Goal: Task Accomplishment & Management: Complete application form

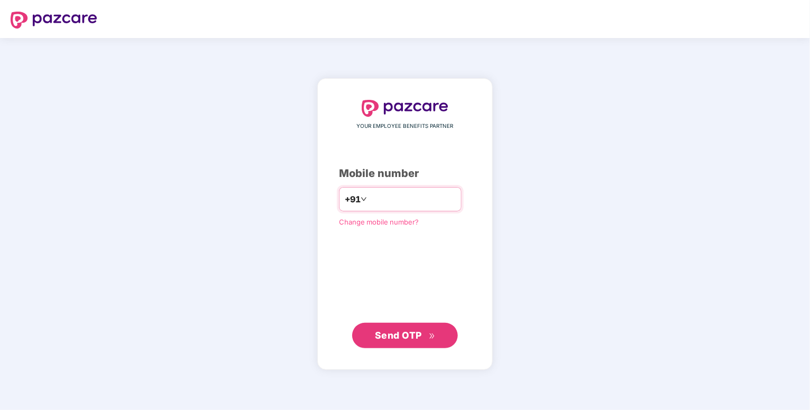
type input "**********"
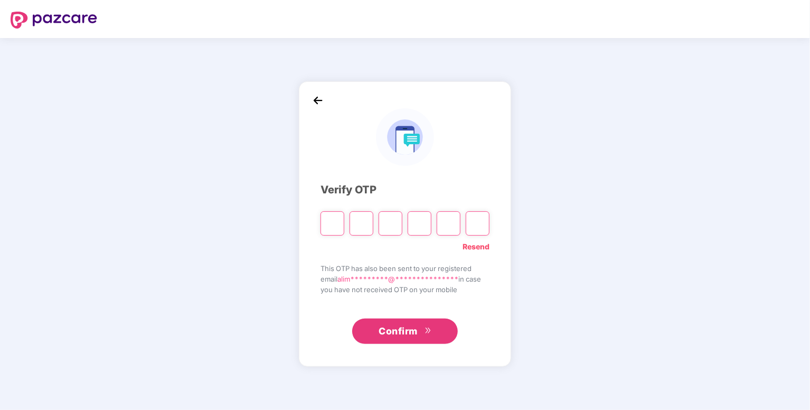
type input "*"
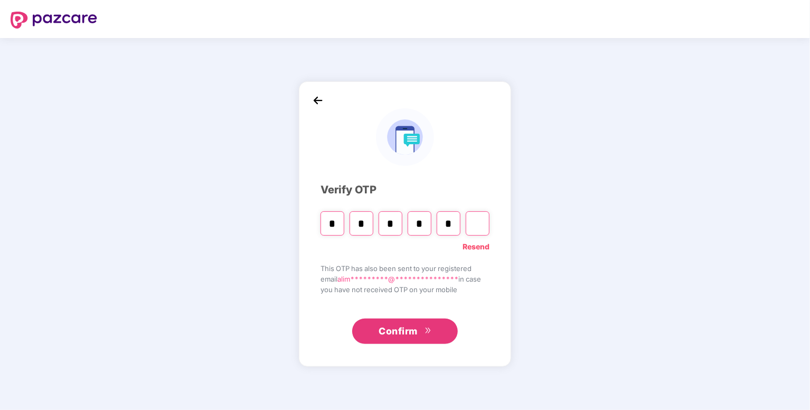
type input "*"
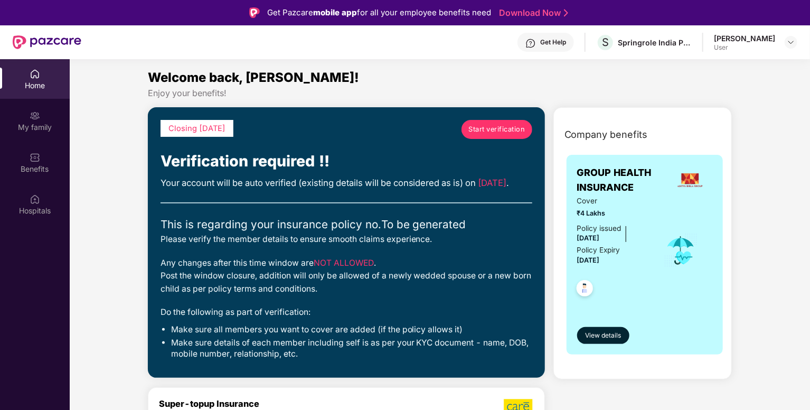
click at [564, 74] on div "Welcome back, [PERSON_NAME]!" at bounding box center [440, 78] width 584 height 20
click at [602, 334] on span "View details" at bounding box center [603, 335] width 36 height 10
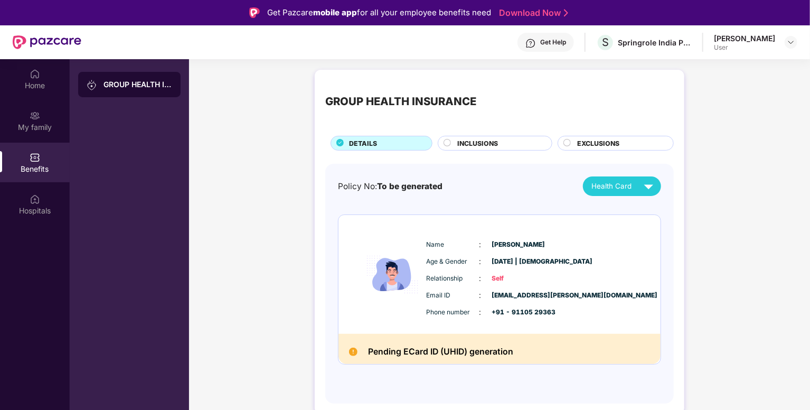
scroll to position [59, 0]
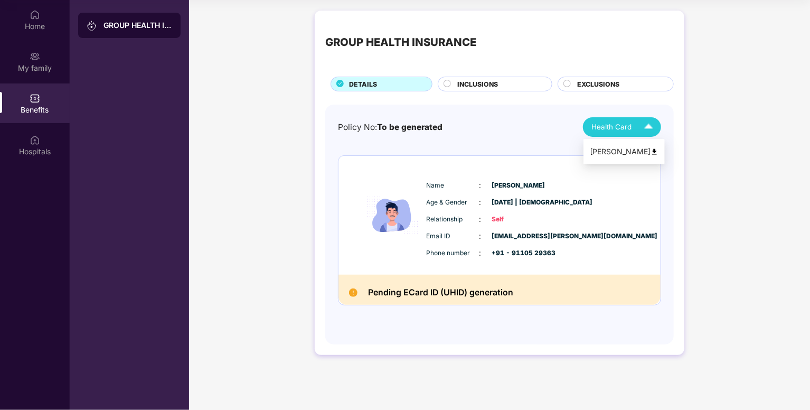
click at [628, 132] on div "Health Card" at bounding box center [624, 127] width 67 height 18
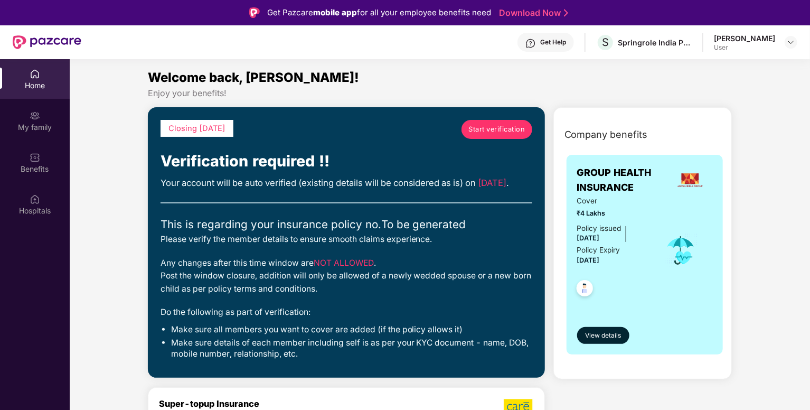
click at [523, 125] on span "Start verification" at bounding box center [496, 129] width 56 height 11
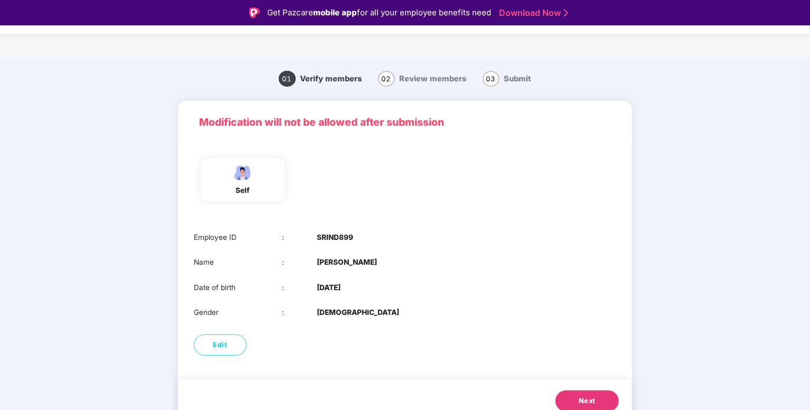
scroll to position [11, 0]
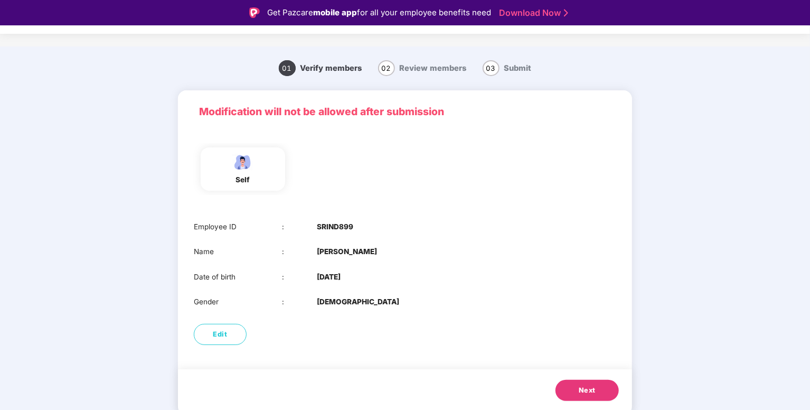
click at [566, 391] on button "Next" at bounding box center [586, 389] width 63 height 21
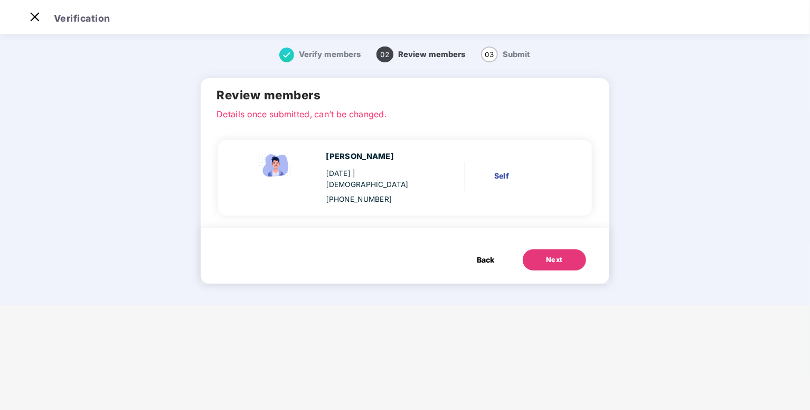
scroll to position [0, 0]
click at [539, 249] on button "Next" at bounding box center [554, 259] width 63 height 21
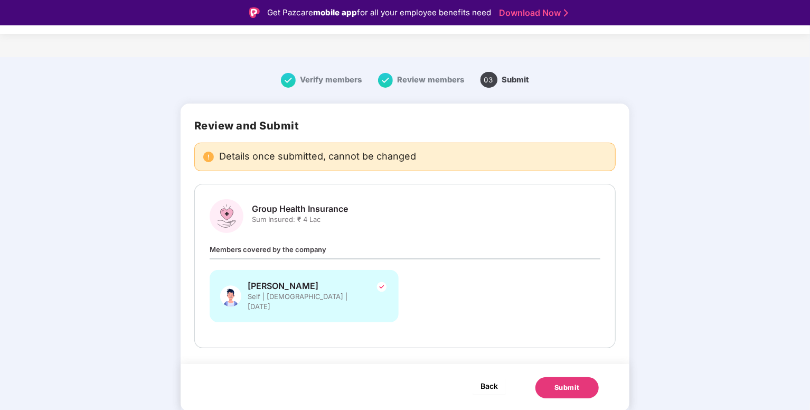
click at [490, 379] on span "Back" at bounding box center [488, 385] width 17 height 13
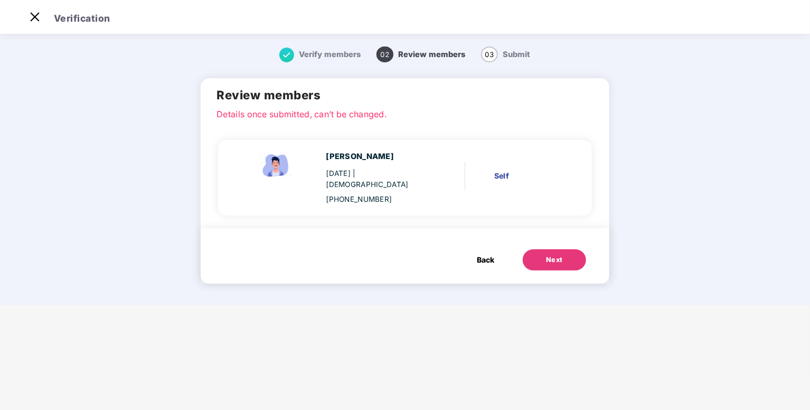
drag, startPoint x: 490, startPoint y: 369, endPoint x: 490, endPoint y: 256, distance: 113.5
click at [490, 256] on main "Verification Verify members 02 Review members 03 Submit Review members Details …" at bounding box center [405, 205] width 810 height 410
click at [490, 256] on button "Back" at bounding box center [485, 259] width 39 height 21
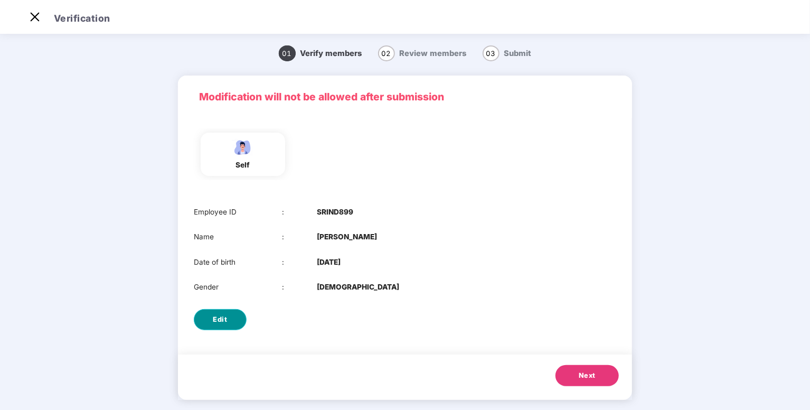
click at [223, 314] on span "Edit" at bounding box center [220, 319] width 14 height 11
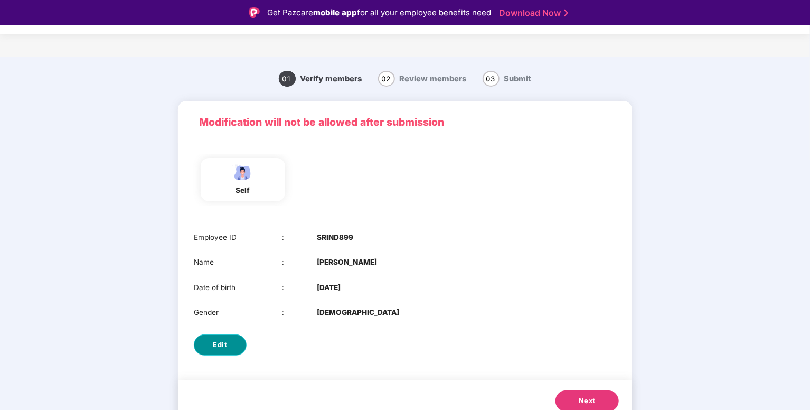
select select "****"
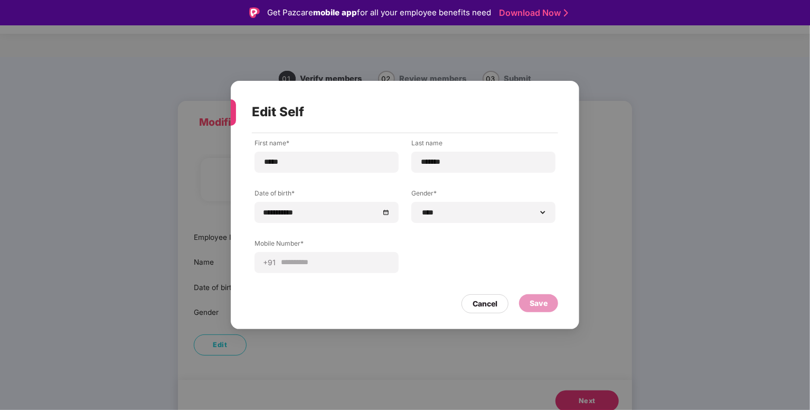
click at [367, 340] on div "**********" at bounding box center [405, 205] width 810 height 410
click at [498, 307] on div "Cancel" at bounding box center [484, 303] width 47 height 19
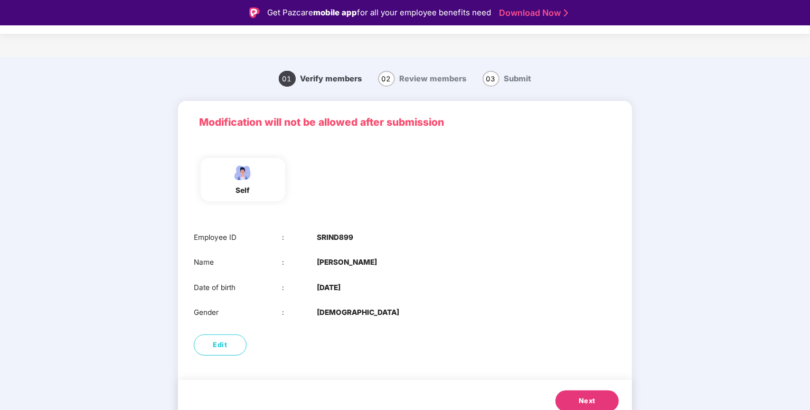
scroll to position [11, 0]
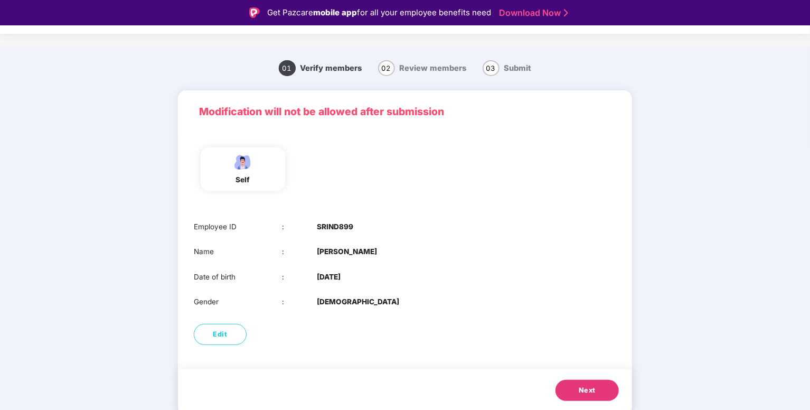
click at [585, 387] on span "Next" at bounding box center [586, 390] width 17 height 11
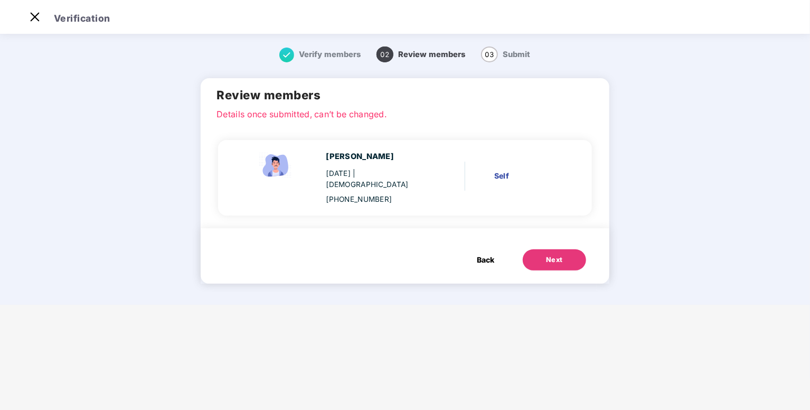
scroll to position [0, 0]
click at [484, 254] on span "Back" at bounding box center [485, 260] width 17 height 12
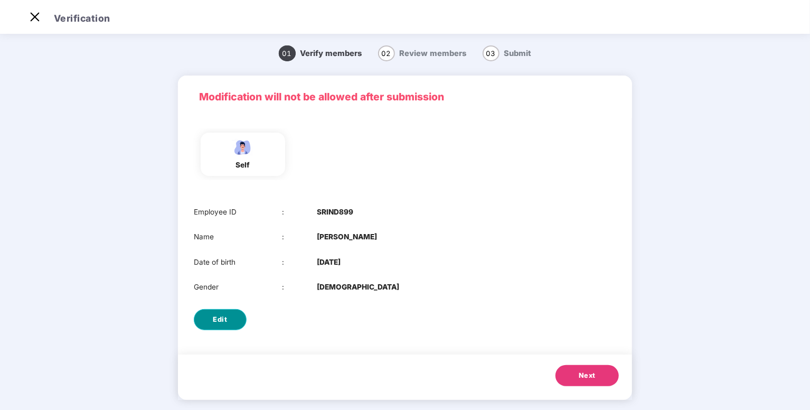
click at [215, 311] on button "Edit" at bounding box center [220, 319] width 53 height 21
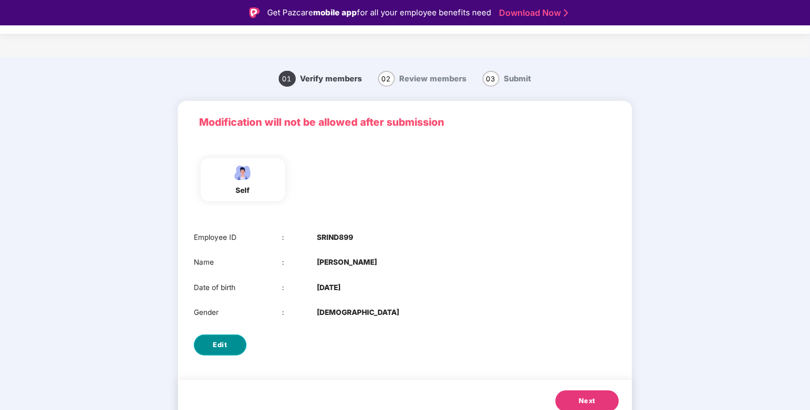
select select "****"
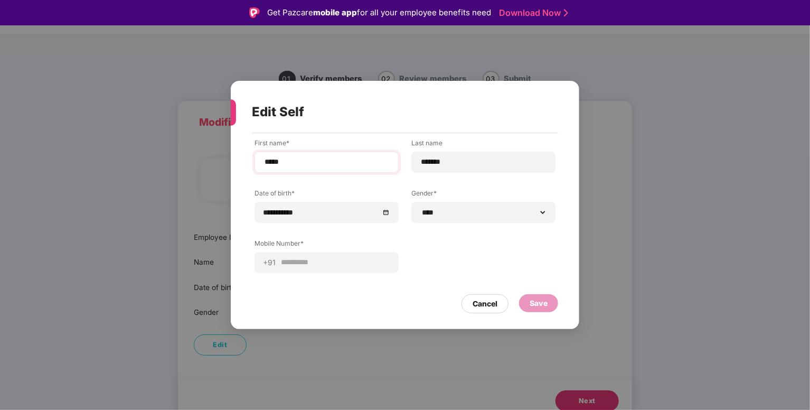
click at [331, 154] on div "*****" at bounding box center [326, 161] width 144 height 21
click at [322, 159] on input "*****" at bounding box center [326, 161] width 126 height 11
drag, startPoint x: 322, startPoint y: 159, endPoint x: 253, endPoint y: 148, distance: 69.9
click at [253, 148] on div "**********" at bounding box center [405, 213] width 306 height 150
type input "*******"
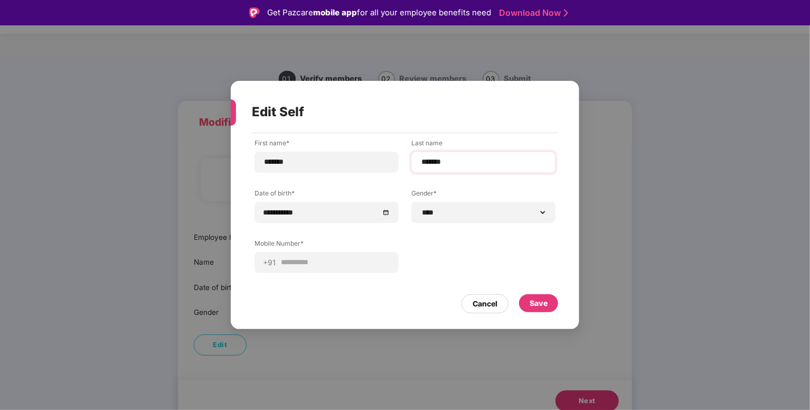
click at [472, 167] on div "*******" at bounding box center [483, 161] width 144 height 21
click at [446, 159] on input "*******" at bounding box center [483, 161] width 126 height 11
type input "*****"
click at [515, 215] on select "**********" at bounding box center [483, 212] width 126 height 8
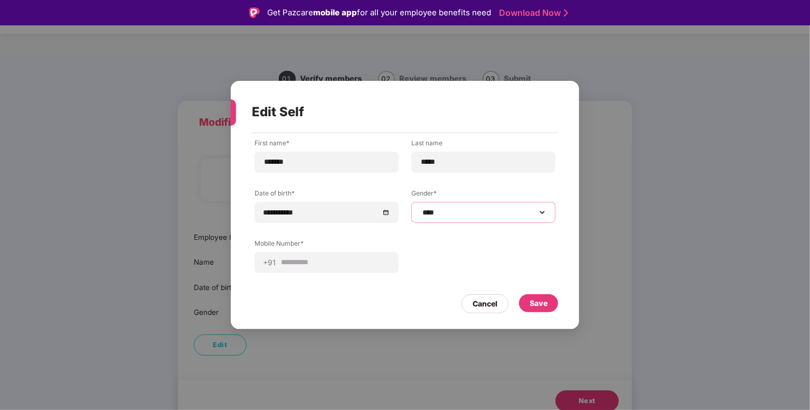
click at [515, 215] on select "**********" at bounding box center [483, 212] width 126 height 8
click at [544, 302] on div "Save" at bounding box center [538, 303] width 18 height 12
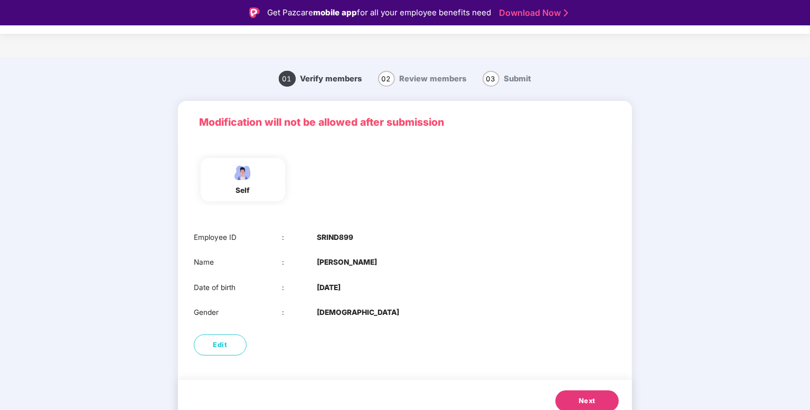
scroll to position [11, 0]
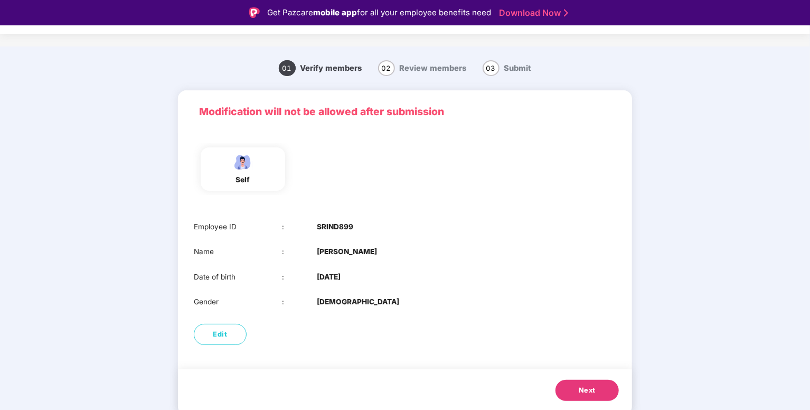
click at [591, 386] on span "Next" at bounding box center [586, 390] width 17 height 11
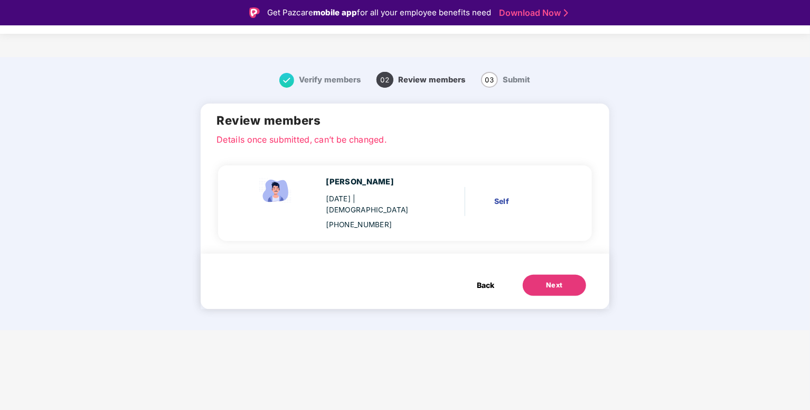
scroll to position [0, 0]
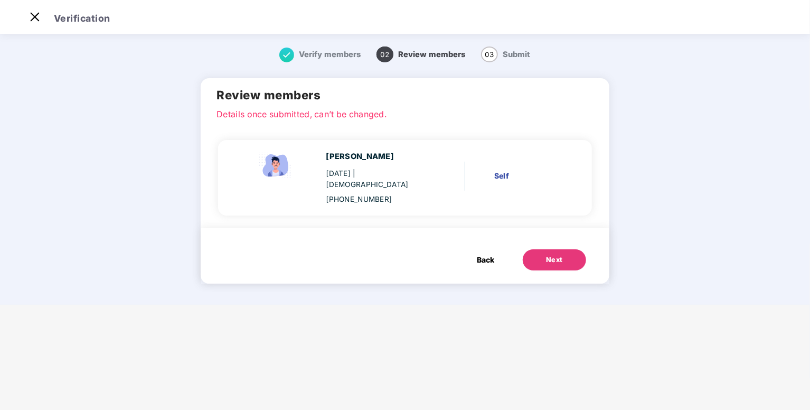
click at [500, 170] on div "Self" at bounding box center [527, 176] width 67 height 12
click at [546, 254] on div "Next" at bounding box center [554, 259] width 17 height 11
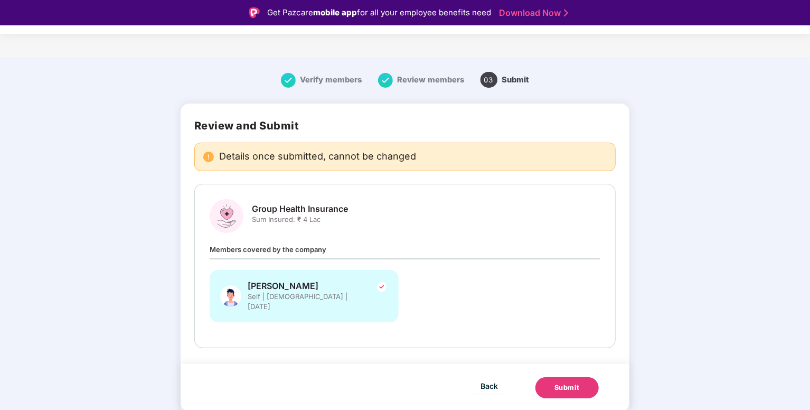
scroll to position [25, 0]
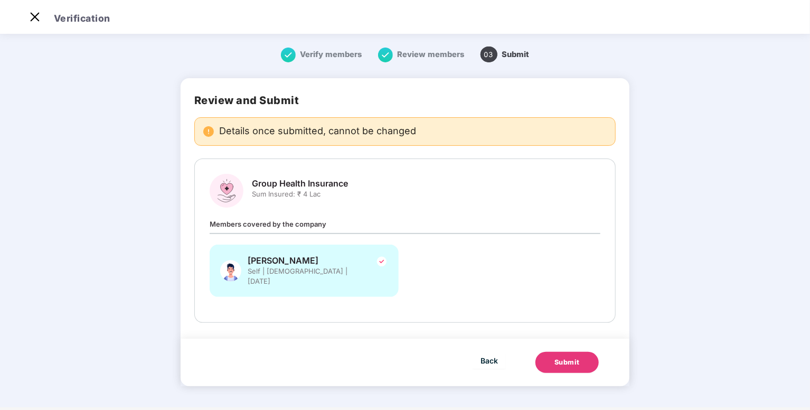
click at [554, 357] on div "Submit" at bounding box center [566, 362] width 25 height 11
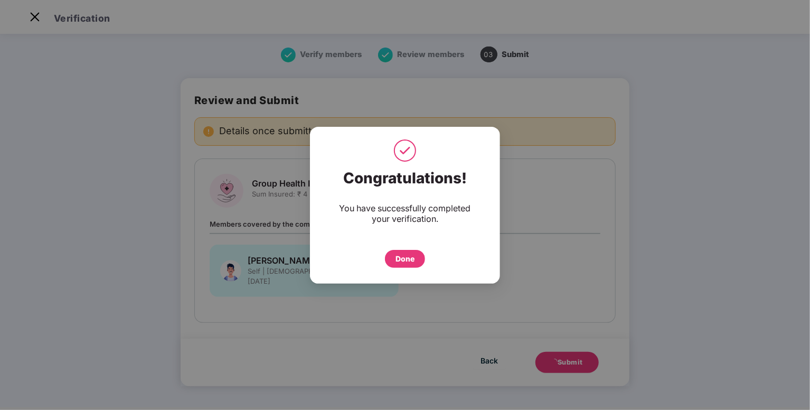
click at [414, 252] on div "Done" at bounding box center [405, 259] width 40 height 18
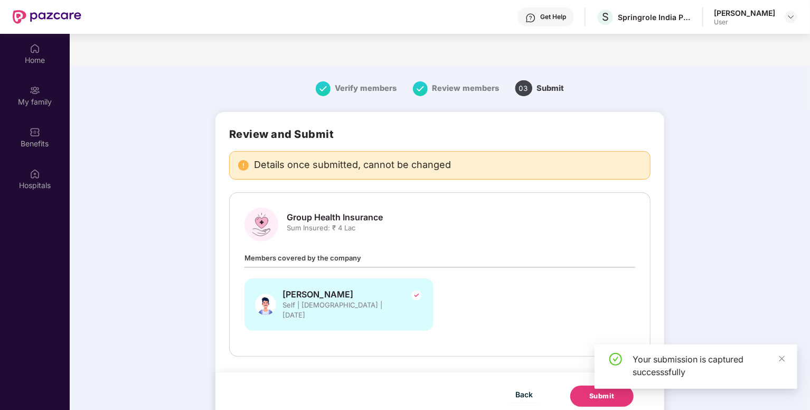
scroll to position [59, 0]
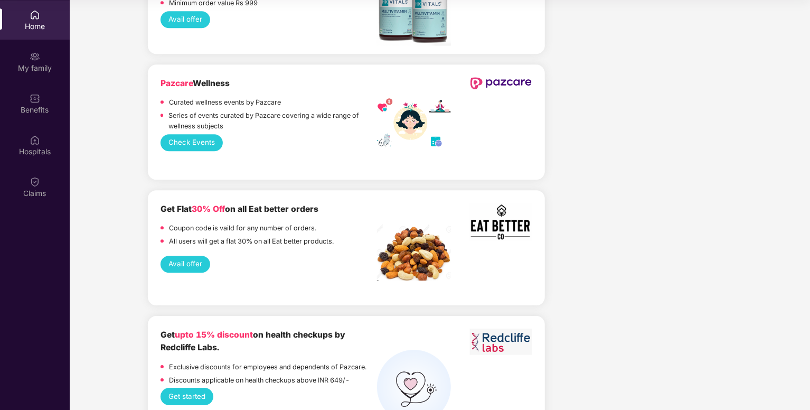
scroll to position [1401, 0]
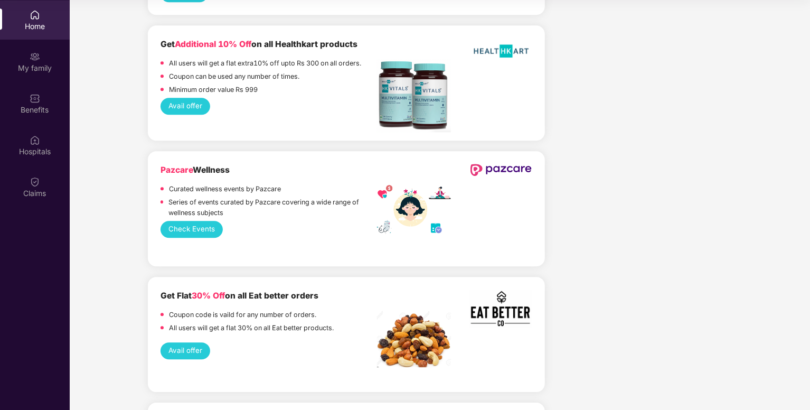
click at [199, 221] on button "Check Events" at bounding box center [191, 229] width 63 height 17
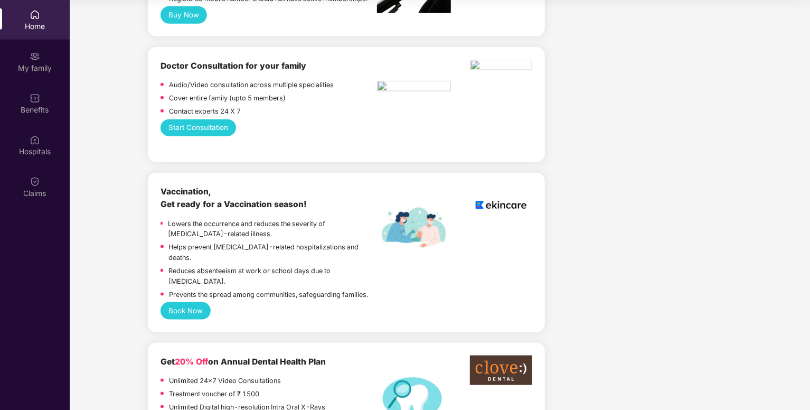
scroll to position [542, 0]
click at [192, 302] on button "Book Now" at bounding box center [185, 310] width 51 height 17
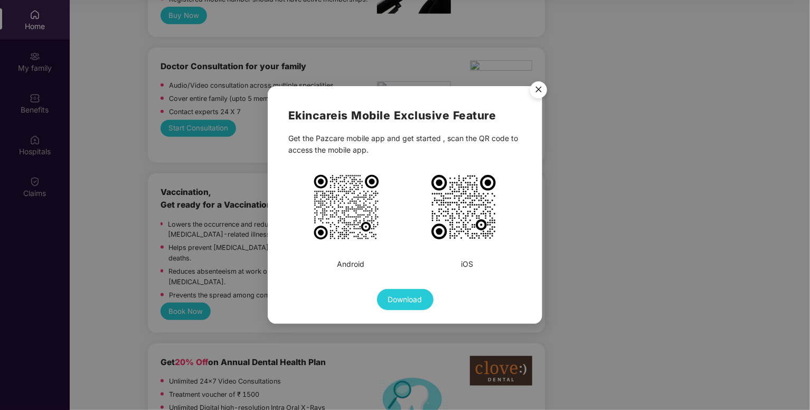
click at [317, 349] on div "Ekincare is Mobile Exclusive Feature Get the Pazcare mobile app and get started…" at bounding box center [405, 205] width 810 height 410
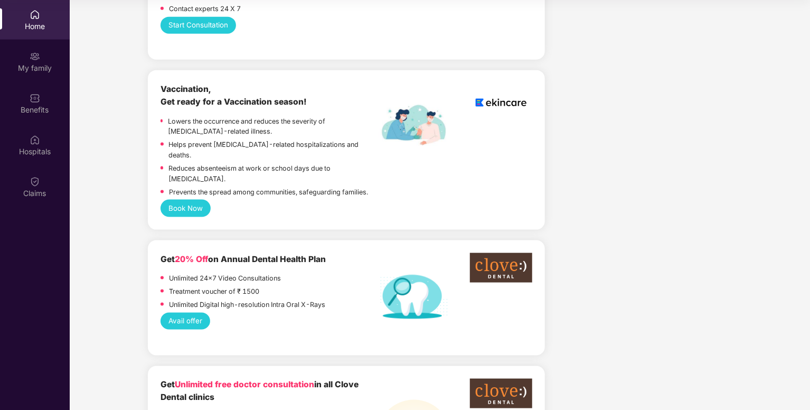
scroll to position [645, 0]
click at [192, 312] on button "Avail offer" at bounding box center [185, 320] width 50 height 17
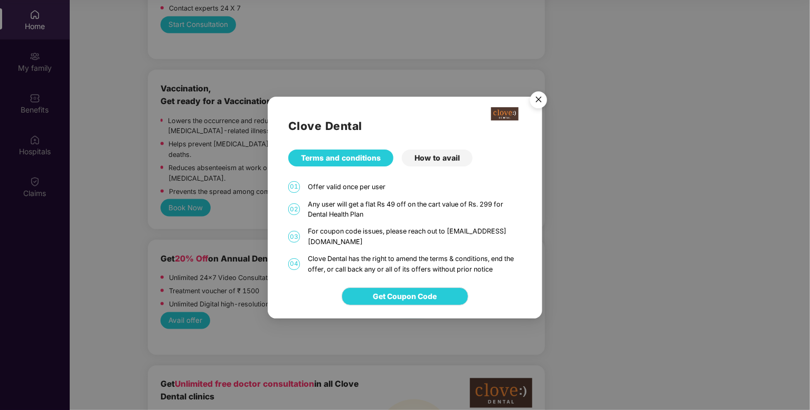
click at [451, 165] on div "How to avail" at bounding box center [437, 157] width 71 height 17
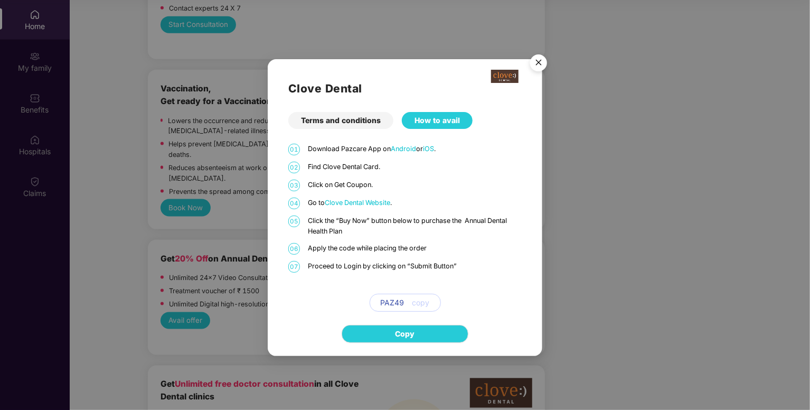
click at [361, 121] on div "Terms and conditions" at bounding box center [340, 120] width 105 height 17
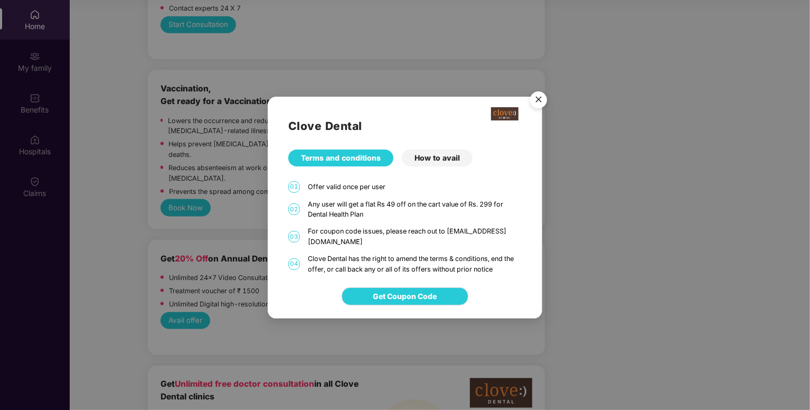
click at [452, 157] on div "How to avail" at bounding box center [437, 157] width 71 height 17
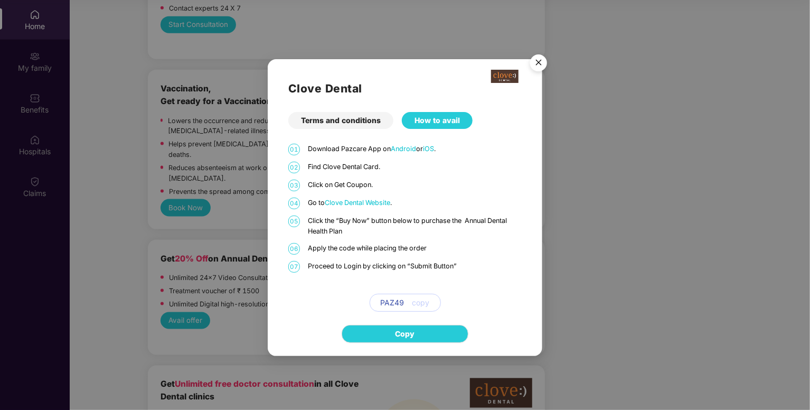
click at [363, 127] on div "Terms and conditions" at bounding box center [340, 120] width 105 height 17
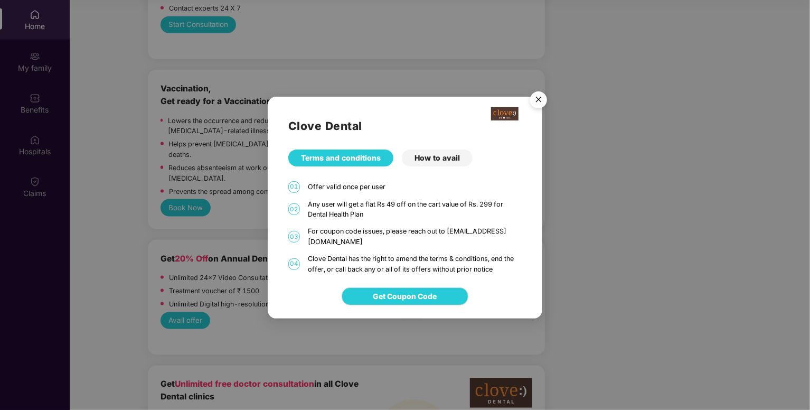
click at [243, 267] on div "Clove Dental Terms and conditions How to avail 01 Offer valid once per user 02 …" at bounding box center [405, 205] width 810 height 410
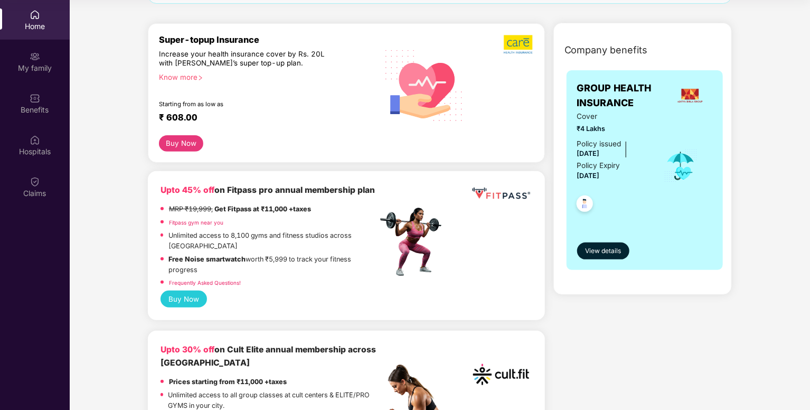
scroll to position [0, 0]
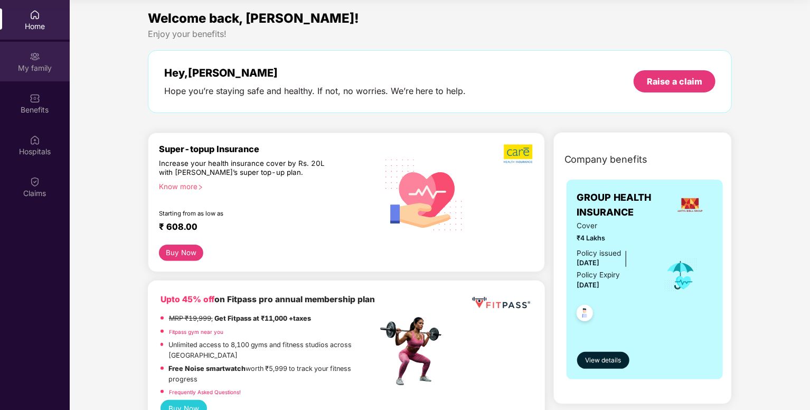
click at [21, 49] on div "My family" at bounding box center [35, 62] width 70 height 40
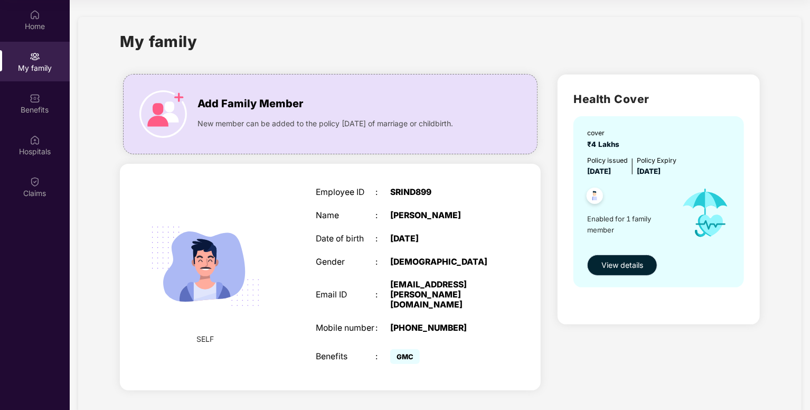
click at [628, 264] on span "View details" at bounding box center [622, 265] width 42 height 12
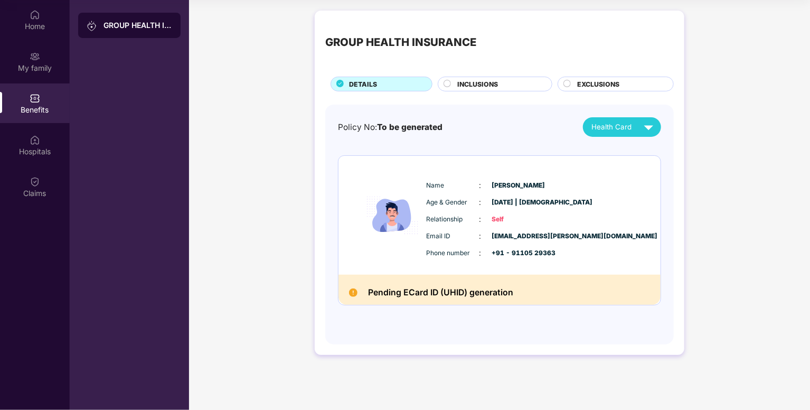
click at [479, 83] on span "INCLUSIONS" at bounding box center [477, 84] width 41 height 10
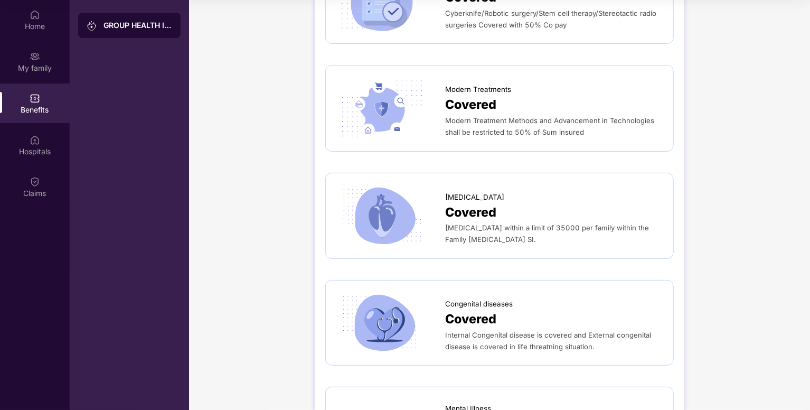
scroll to position [2213, 0]
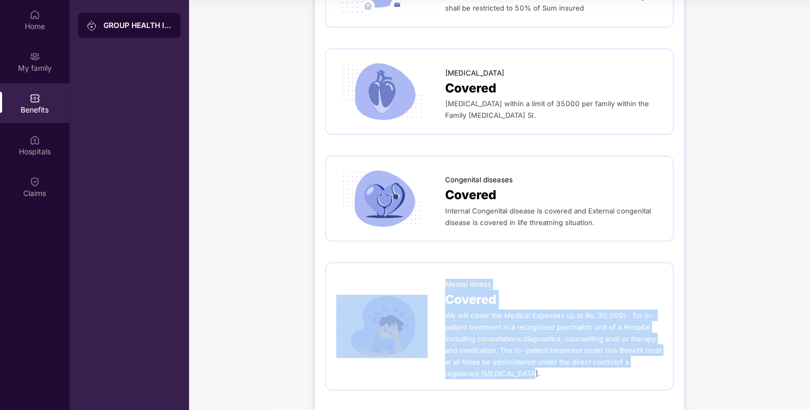
drag, startPoint x: 560, startPoint y: 367, endPoint x: 423, endPoint y: 289, distance: 157.2
click at [423, 289] on div "Mental Illness Covered We will cover the Medical Expenses up to Rs. 30,000/- fo…" at bounding box center [499, 326] width 348 height 128
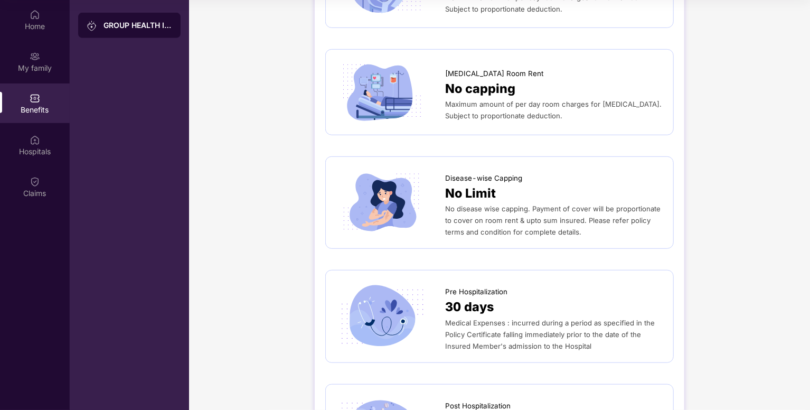
scroll to position [0, 0]
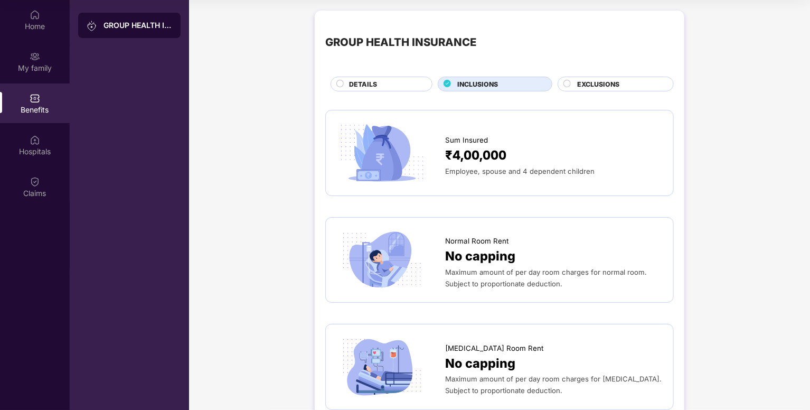
click at [585, 85] on span "EXCLUSIONS" at bounding box center [598, 84] width 42 height 10
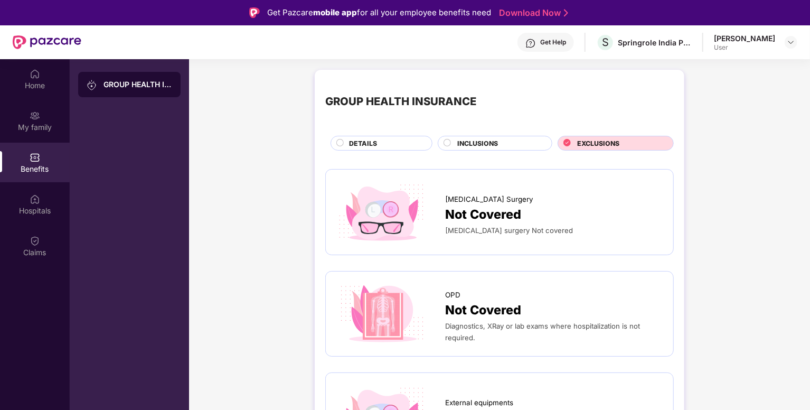
click at [468, 148] on div "INCLUSIONS" at bounding box center [499, 144] width 94 height 12
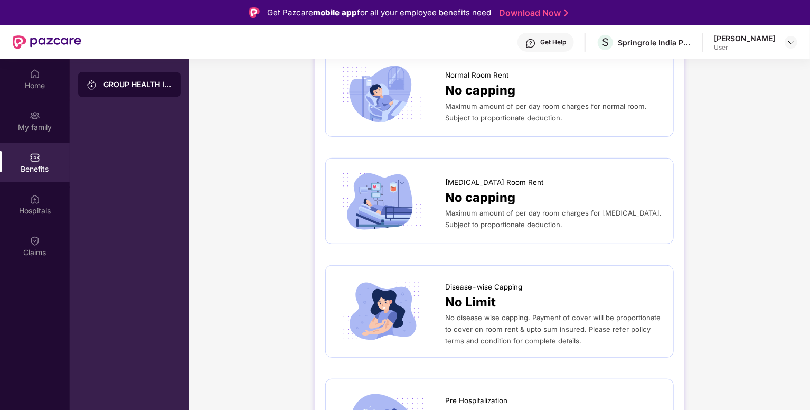
scroll to position [234, 0]
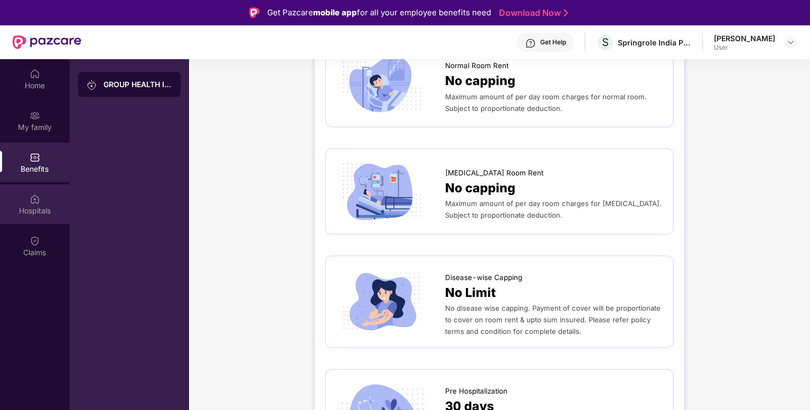
click at [30, 203] on img at bounding box center [35, 199] width 11 height 11
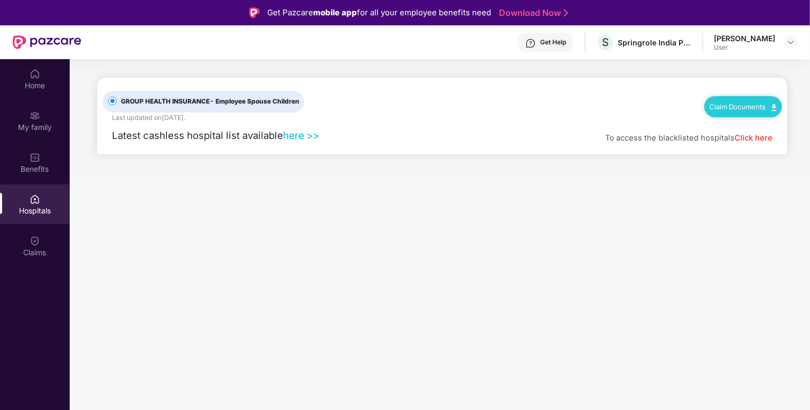
click at [305, 138] on link "here >>" at bounding box center [301, 135] width 36 height 12
click at [765, 135] on link "Click here" at bounding box center [753, 138] width 38 height 10
